Goal: Task Accomplishment & Management: Manage account settings

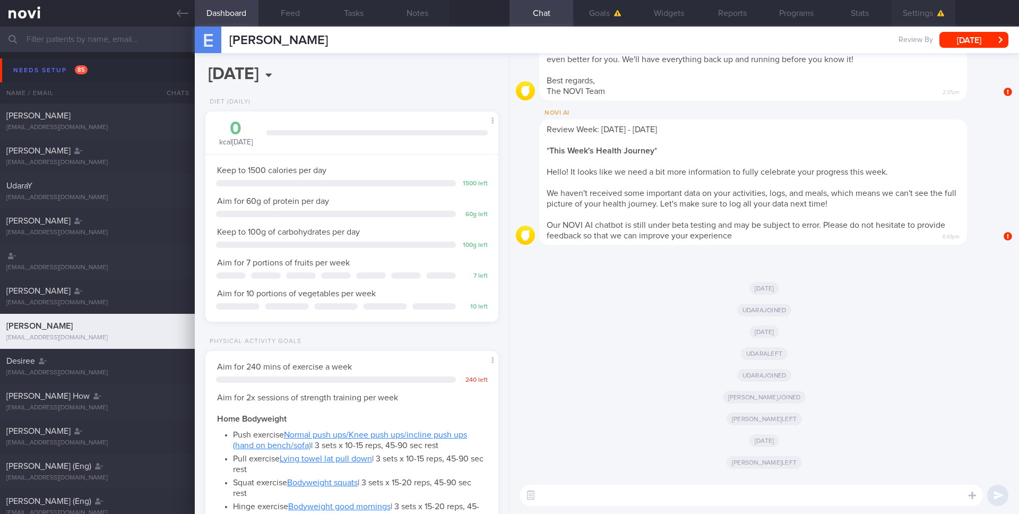
click at [923, 21] on button "Settings" at bounding box center [923, 13] width 64 height 27
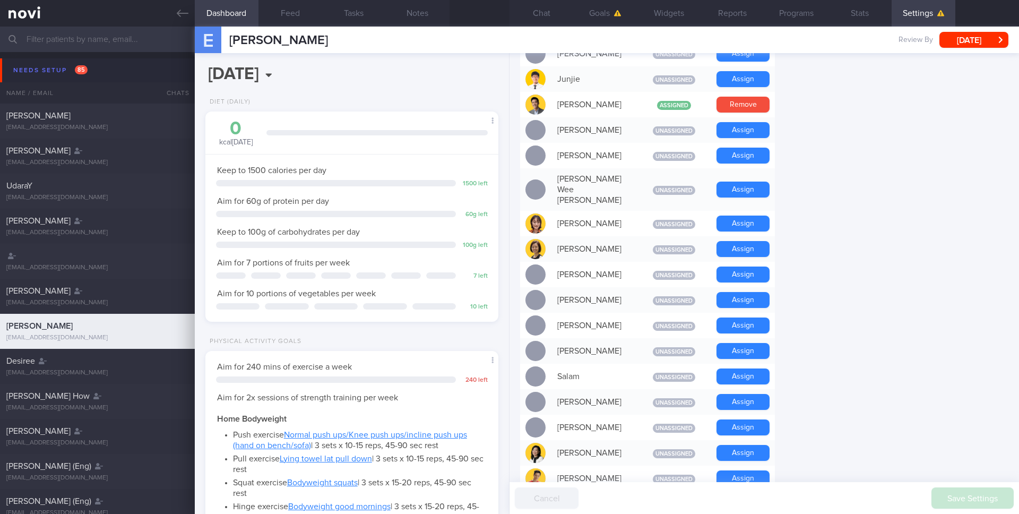
scroll to position [904, 0]
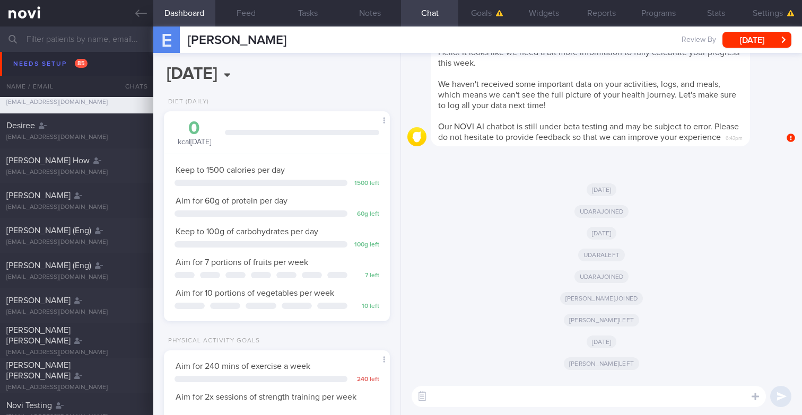
scroll to position [238, 0]
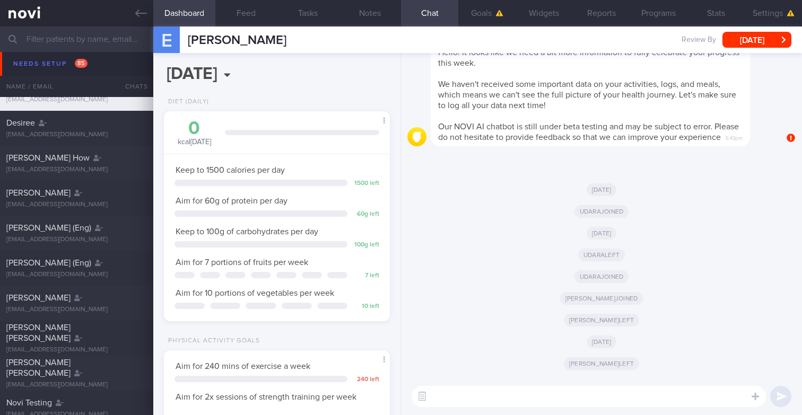
click at [84, 40] on input "text" at bounding box center [401, 39] width 802 height 25
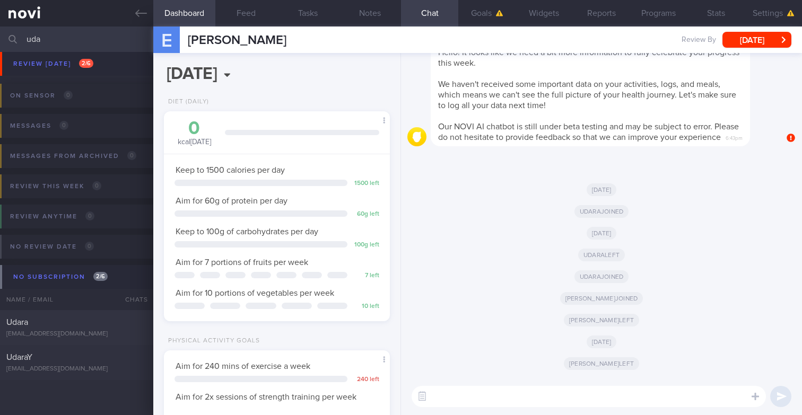
scroll to position [218, 0]
type input "udara"
click at [95, 332] on div "[EMAIL_ADDRESS][DOMAIN_NAME]" at bounding box center [76, 335] width 141 height 8
type input "Sample summary"
select select "4"
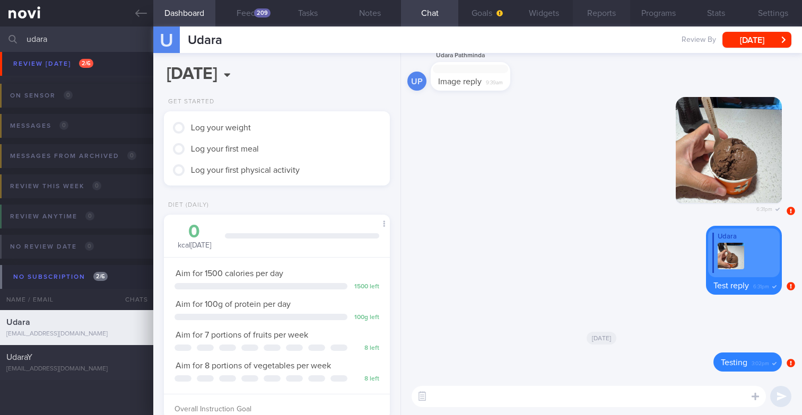
scroll to position [106, 211]
click at [604, 0] on button "Reports" at bounding box center [601, 13] width 57 height 27
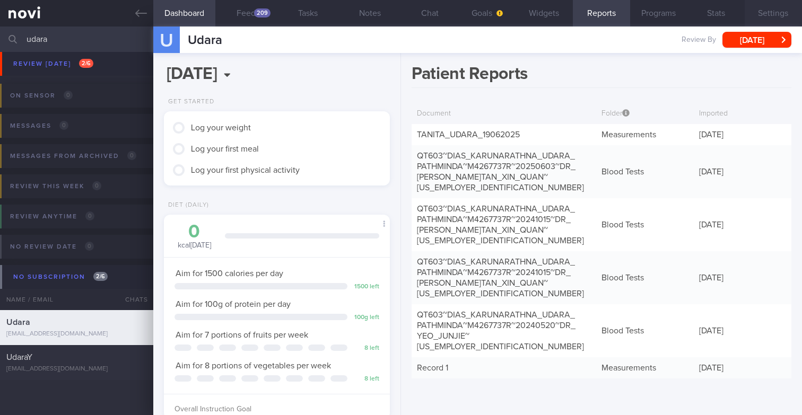
click at [760, 12] on button "Settings" at bounding box center [773, 13] width 57 height 27
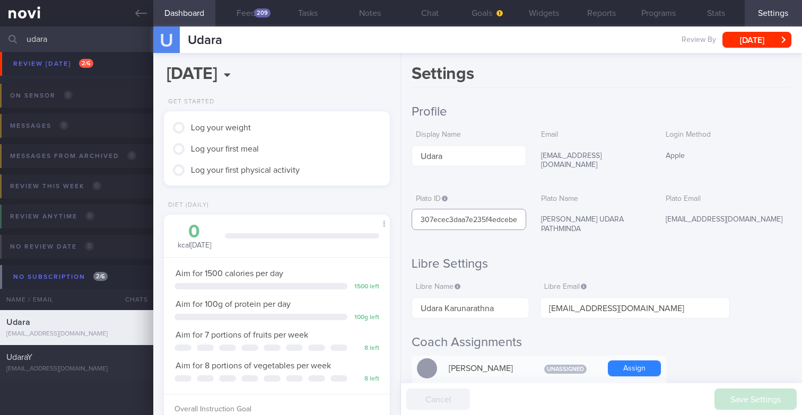
click at [450, 209] on input "307ecec3daa7e235f4edcebecd52e107" at bounding box center [469, 219] width 114 height 21
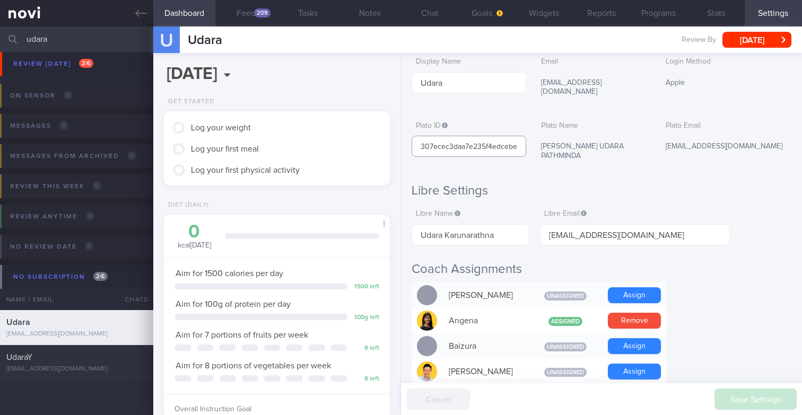
scroll to position [30, 0]
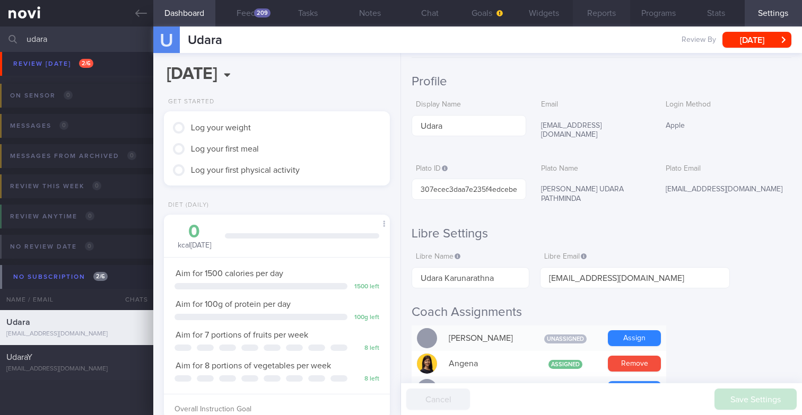
click at [608, 8] on button "Reports" at bounding box center [601, 13] width 57 height 27
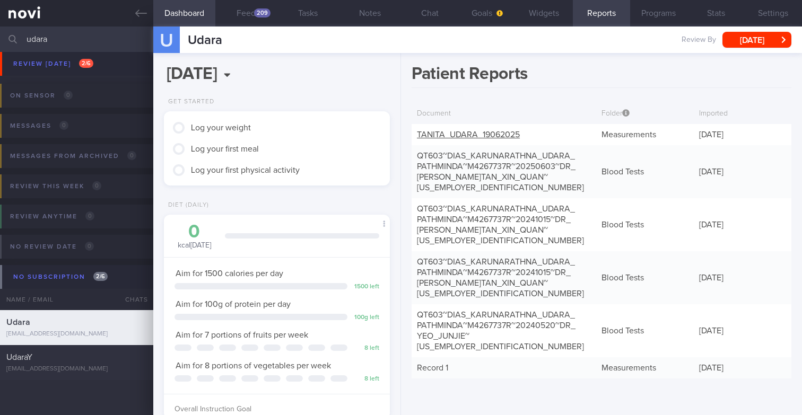
click at [478, 132] on link "TANITA_ UDARA_ 19062025" at bounding box center [468, 135] width 103 height 8
